Goal: Complete application form: Complete application form

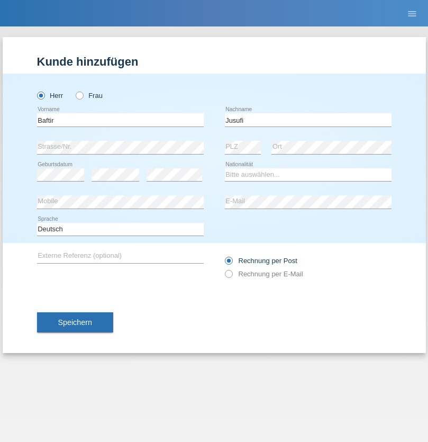
type input "Jusufi"
select select "CH"
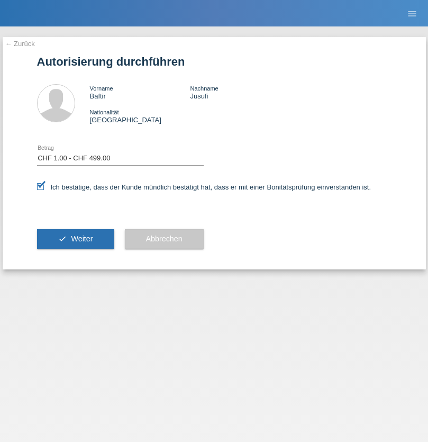
select select "1"
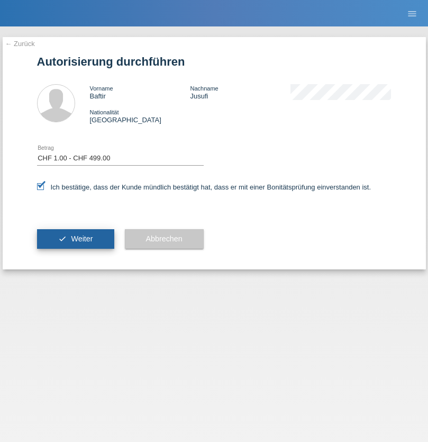
click at [75, 239] on span "Weiter" at bounding box center [82, 238] width 22 height 8
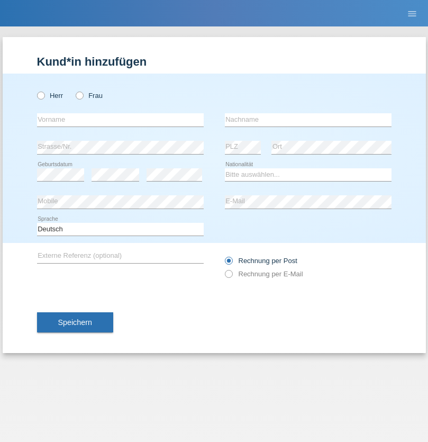
radio input "true"
click at [120, 120] on input "text" at bounding box center [120, 119] width 167 height 13
type input "Yüsra"
click at [308, 120] on input "text" at bounding box center [308, 119] width 167 height 13
type input "[PERSON_NAME]"
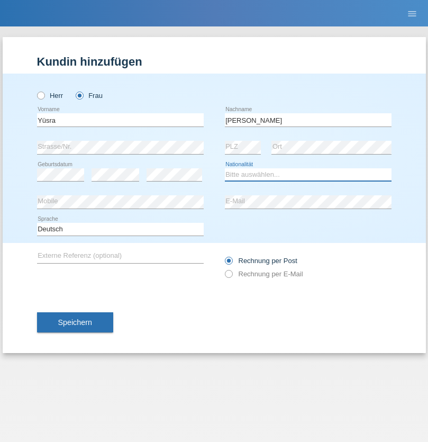
select select "CH"
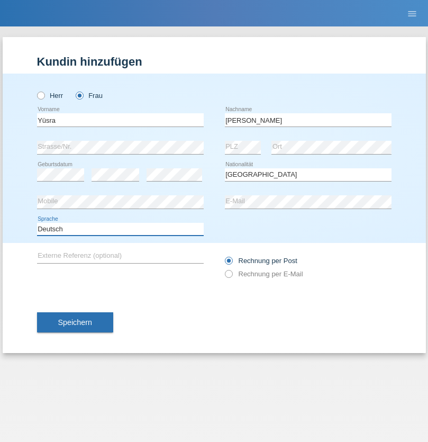
select select "en"
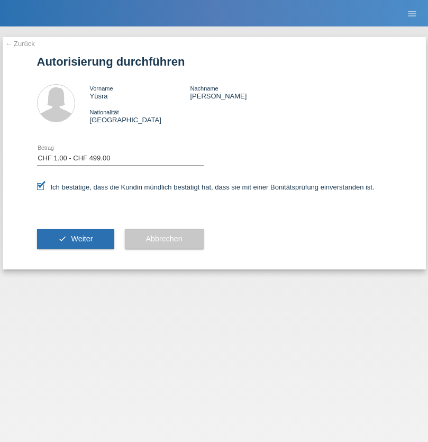
select select "1"
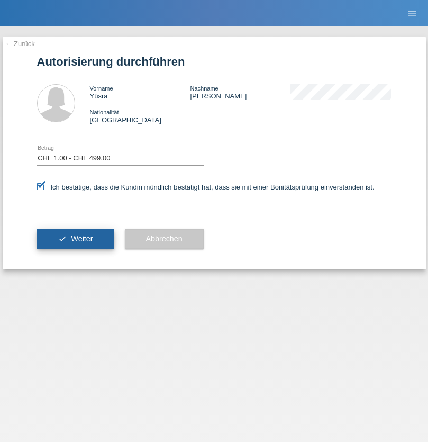
click at [75, 239] on span "Weiter" at bounding box center [82, 238] width 22 height 8
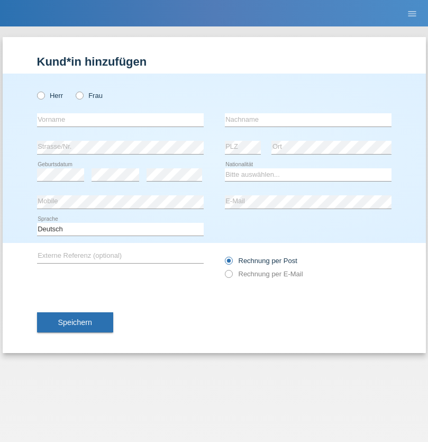
radio input "true"
click at [120, 120] on input "text" at bounding box center [120, 119] width 167 height 13
type input "firat"
click at [308, 120] on input "text" at bounding box center [308, 119] width 167 height 13
type input "kara"
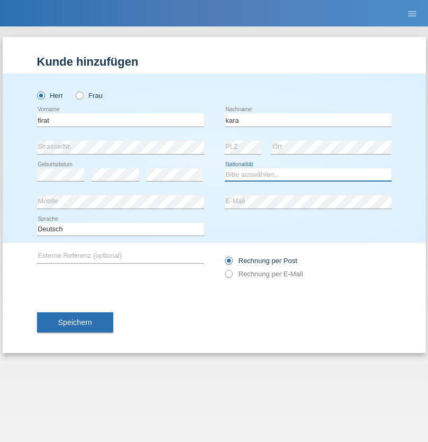
select select "CH"
